Goal: Navigation & Orientation: Find specific page/section

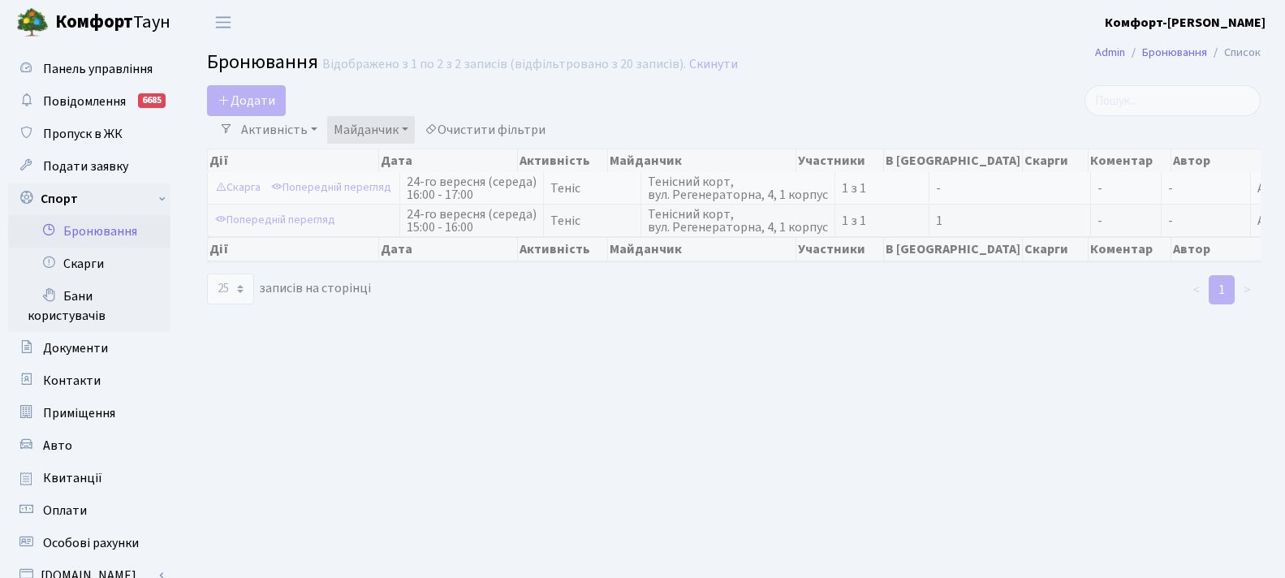
select select "25"
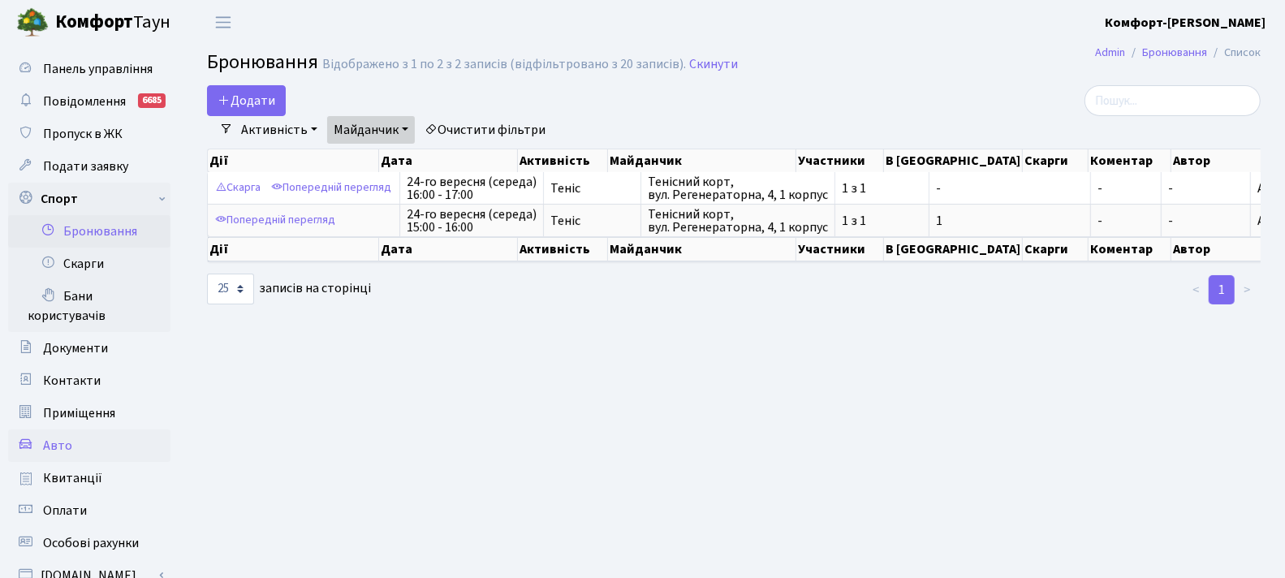
click at [73, 453] on link "Авто" at bounding box center [89, 445] width 162 height 32
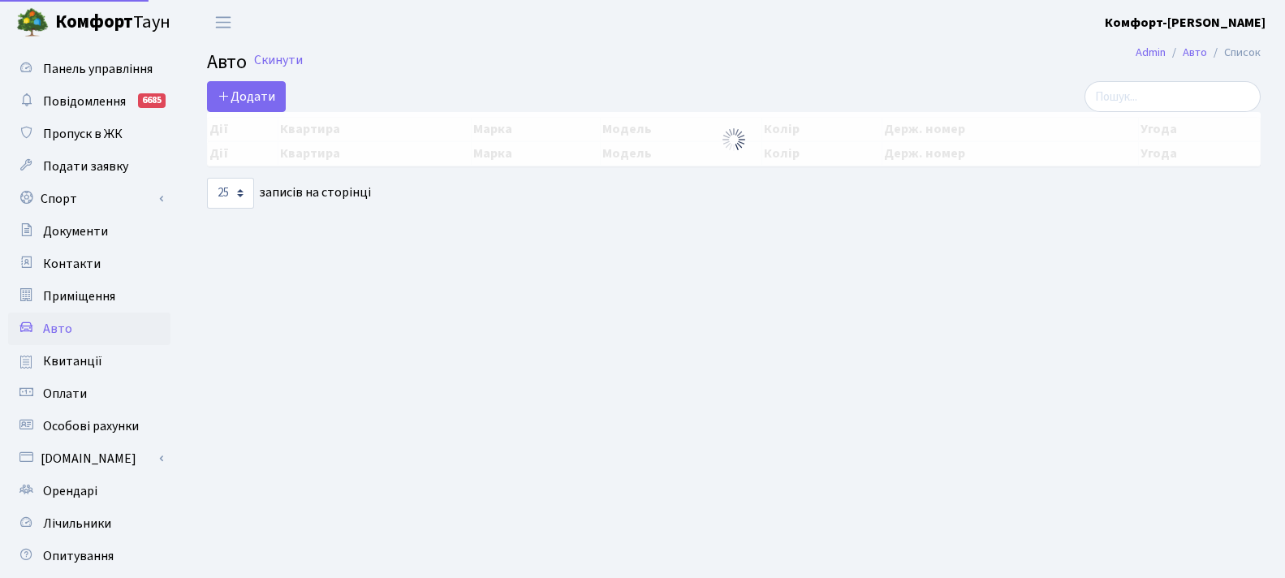
select select "25"
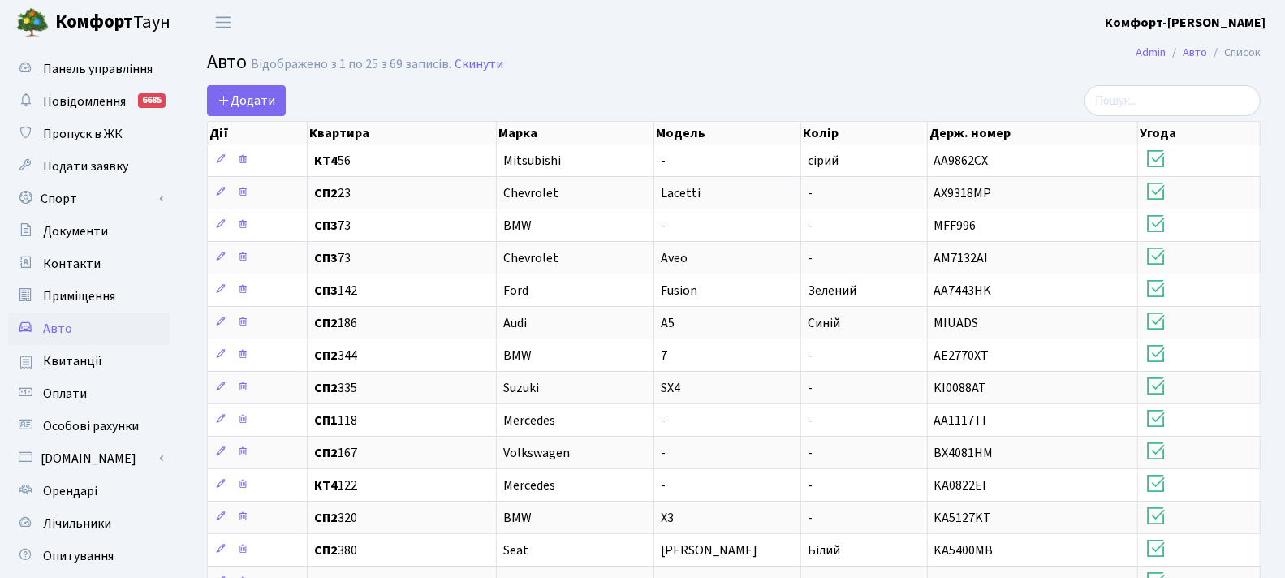
click at [1225, 15] on b "Комфорт-[PERSON_NAME]" at bounding box center [1185, 23] width 161 height 18
click at [1149, 100] on div "Мій обліковий запис Вийти" at bounding box center [1183, 69] width 163 height 71
click at [1195, 15] on b "Комфорт-[PERSON_NAME]" at bounding box center [1185, 23] width 161 height 18
click at [1190, 98] on link "Вийти" at bounding box center [1184, 88] width 162 height 25
